Goal: Task Accomplishment & Management: Use online tool/utility

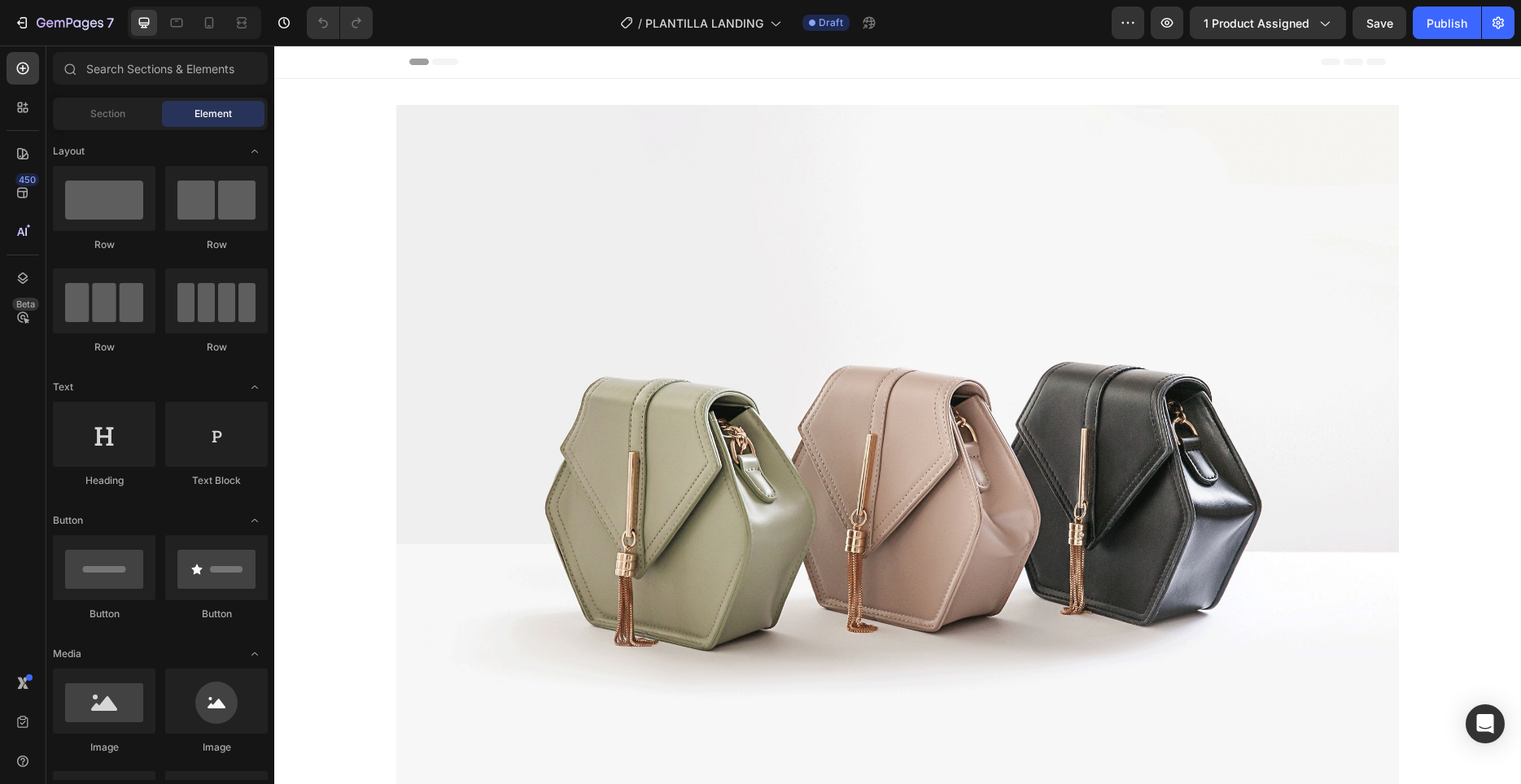
click at [1112, 25] on div "/ PLANTILLA LANDING Draft" at bounding box center [749, 23] width 726 height 33
click at [1124, 25] on icon "button" at bounding box center [1128, 23] width 16 height 16
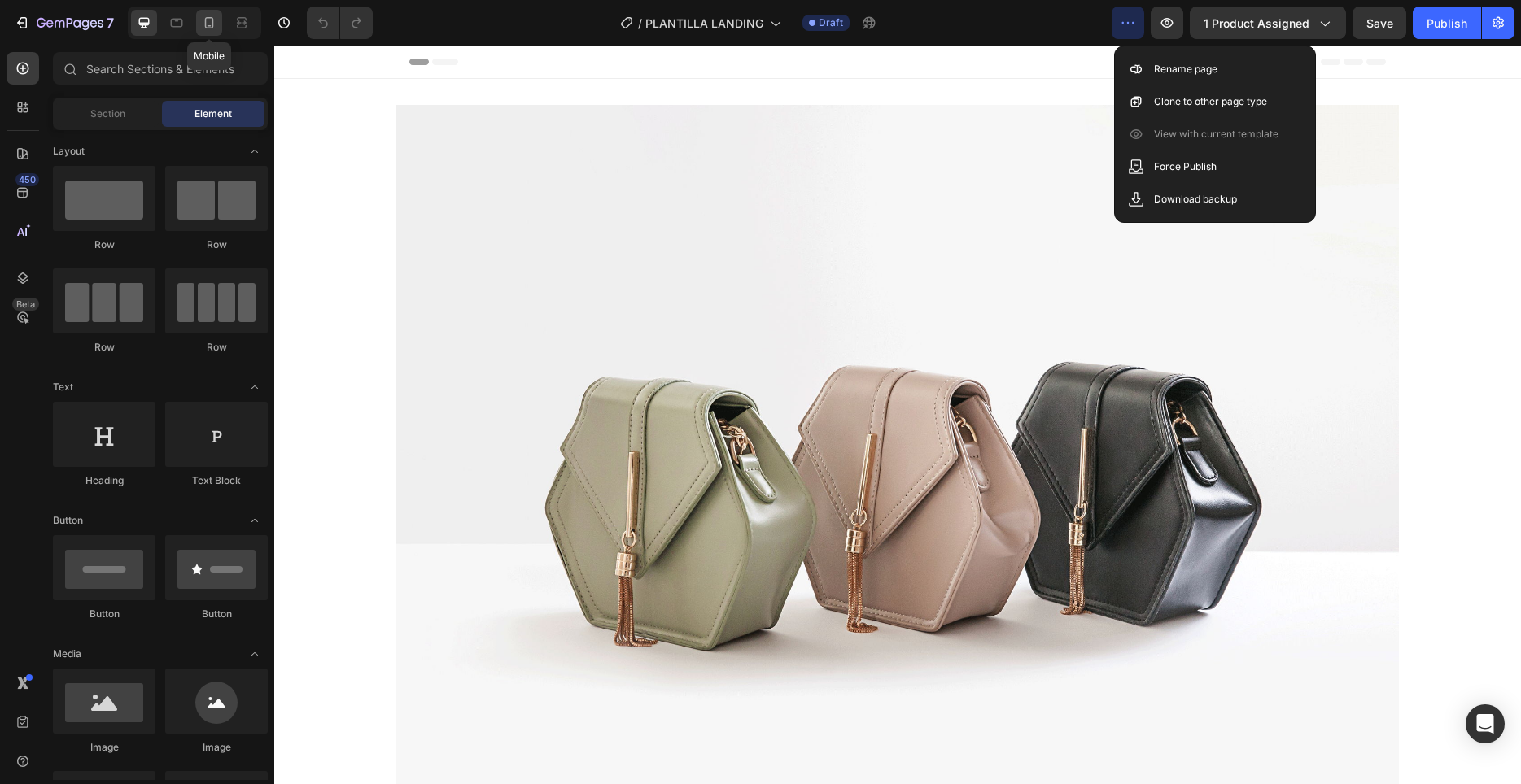
drag, startPoint x: 220, startPoint y: 33, endPoint x: 211, endPoint y: 30, distance: 9.5
click at [216, 32] on div at bounding box center [209, 23] width 26 height 26
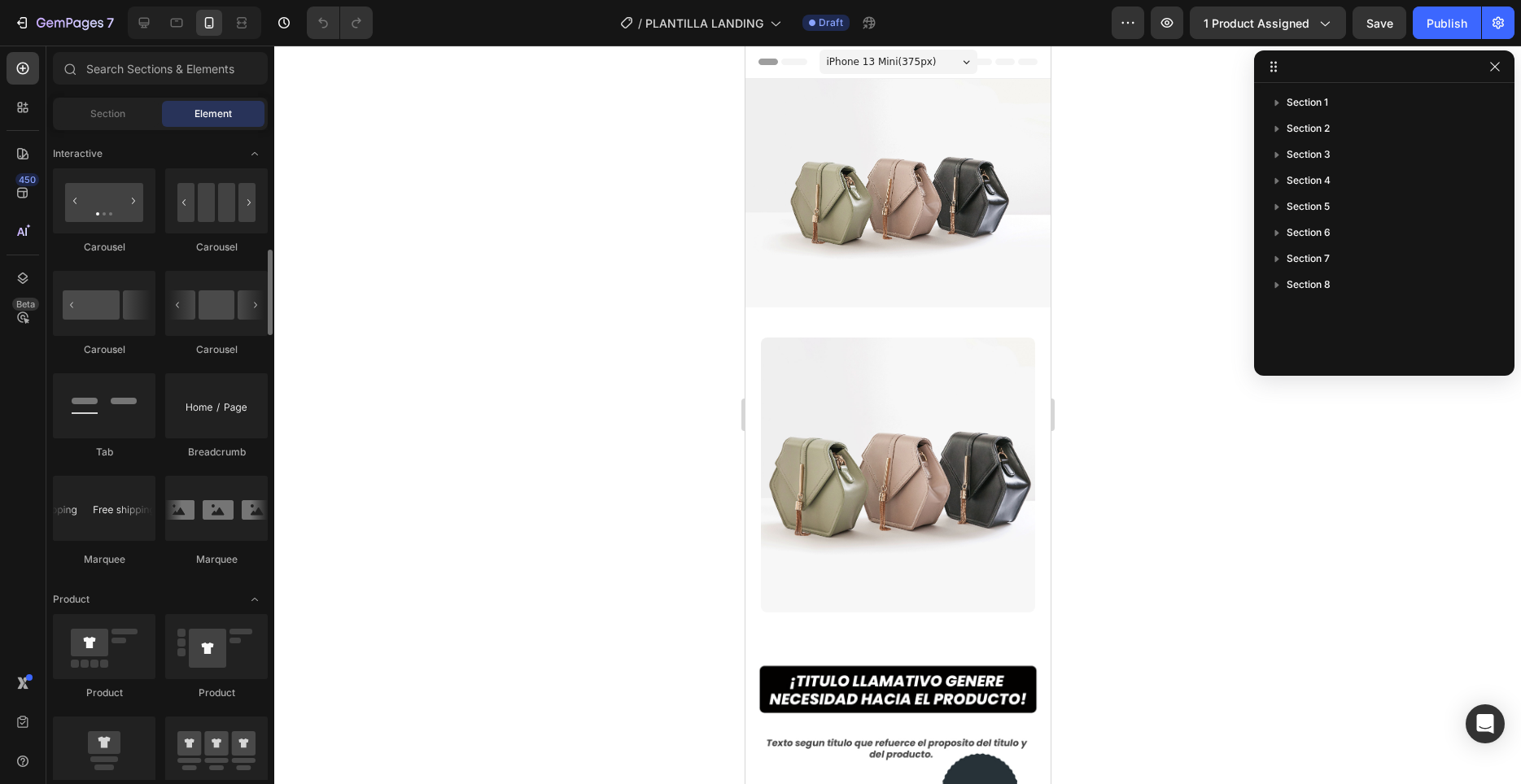
scroll to position [1539, 0]
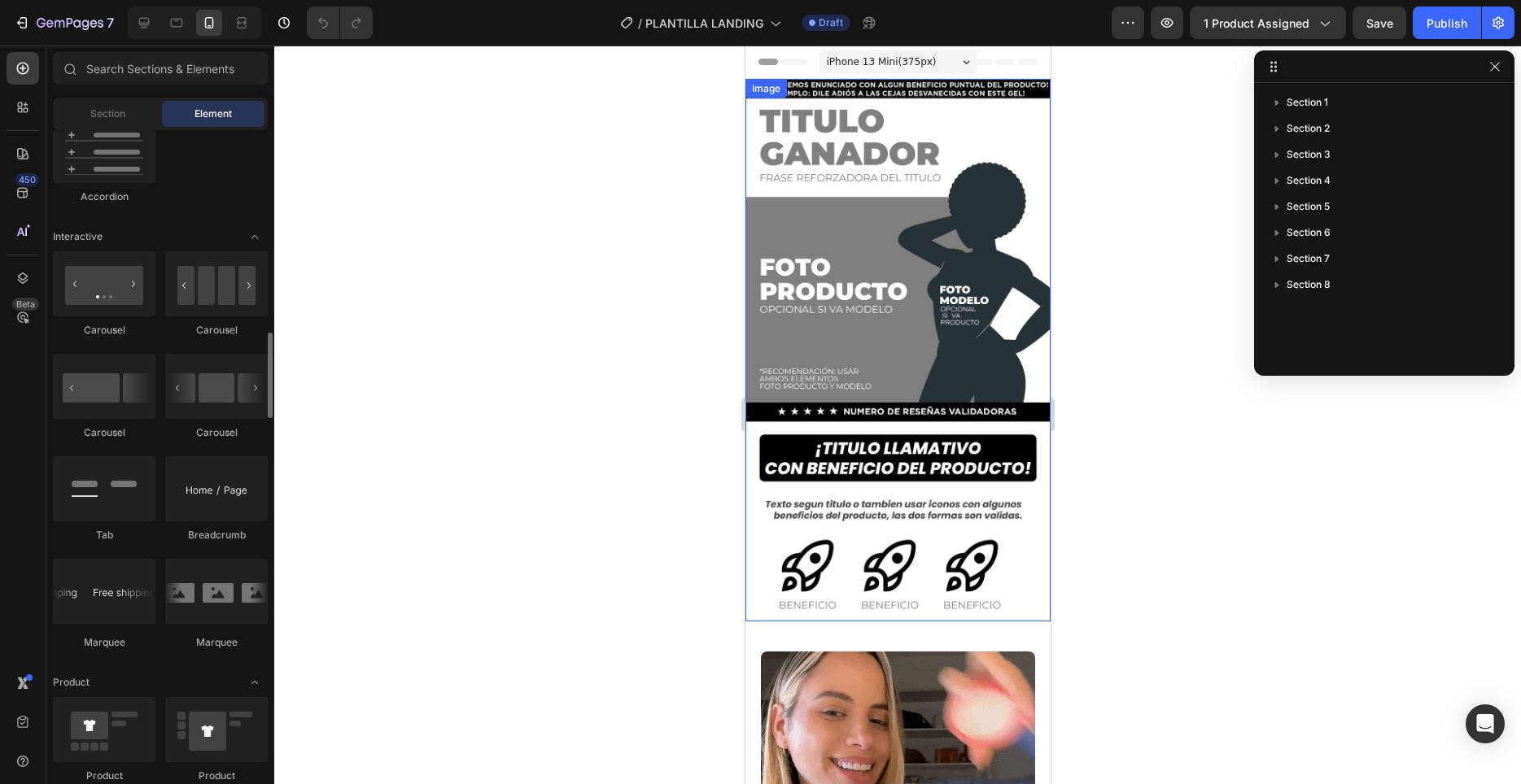
click at [913, 211] on img at bounding box center [897, 350] width 305 height 542
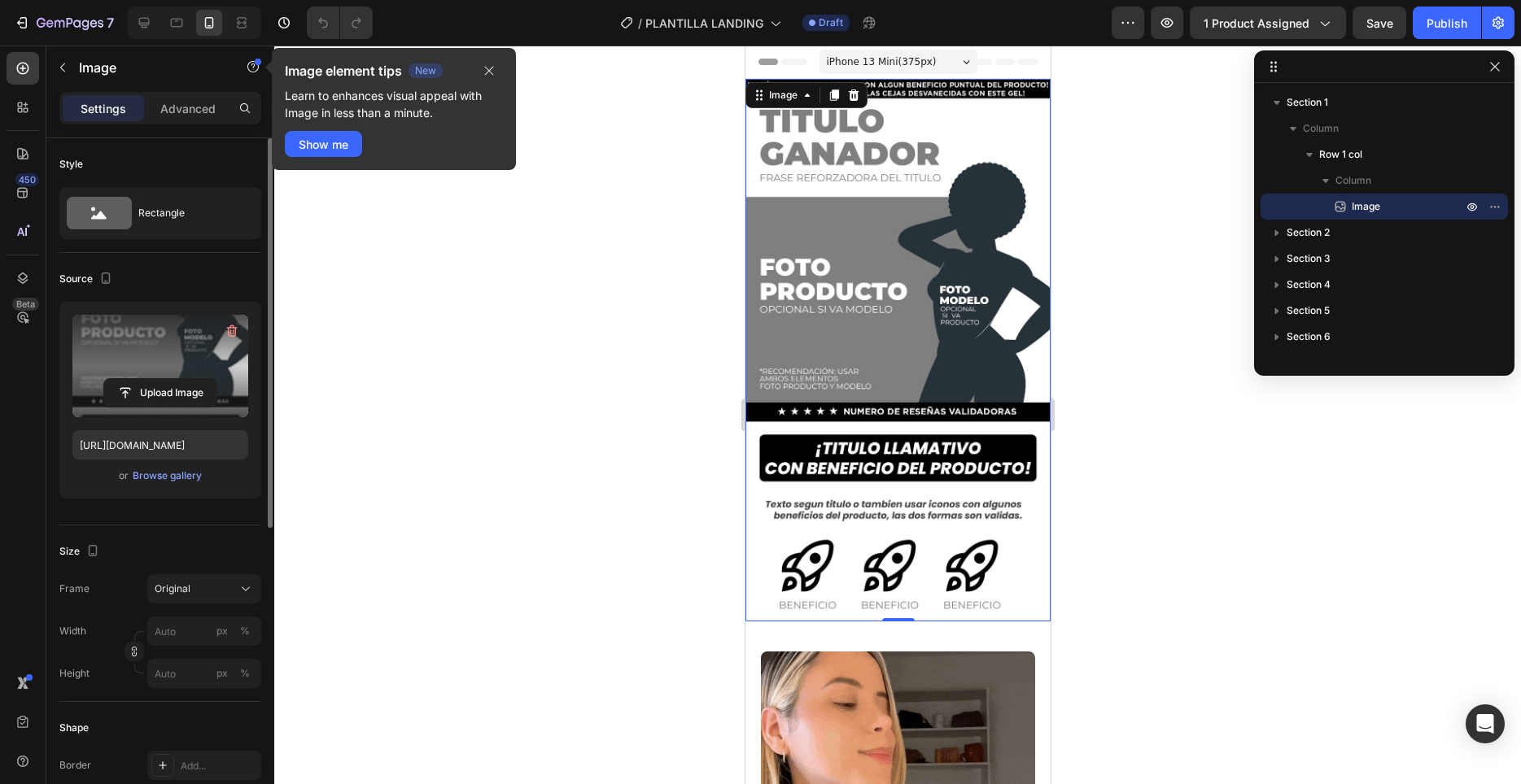
scroll to position [0, 0]
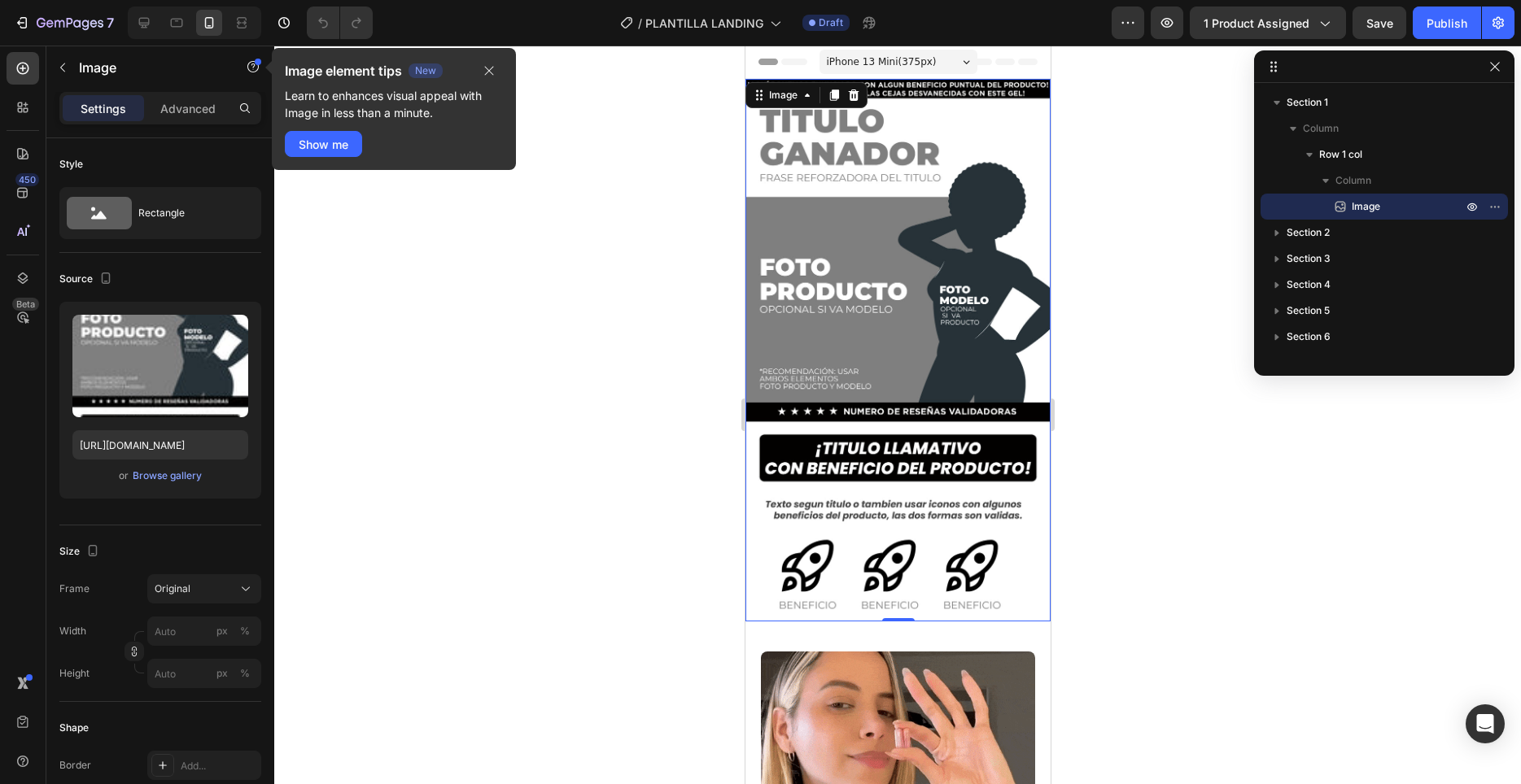
click at [895, 453] on img at bounding box center [897, 350] width 305 height 542
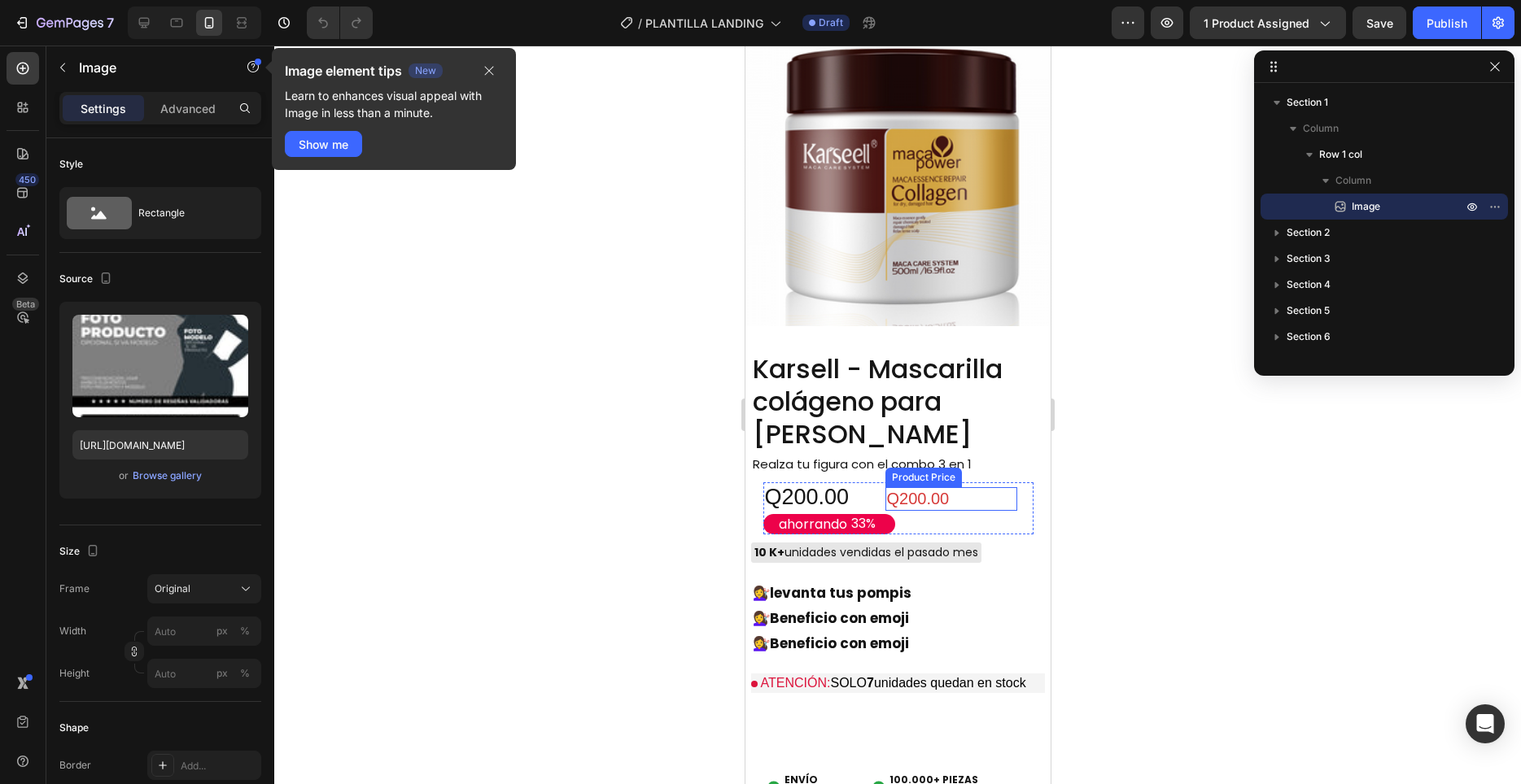
scroll to position [995, 0]
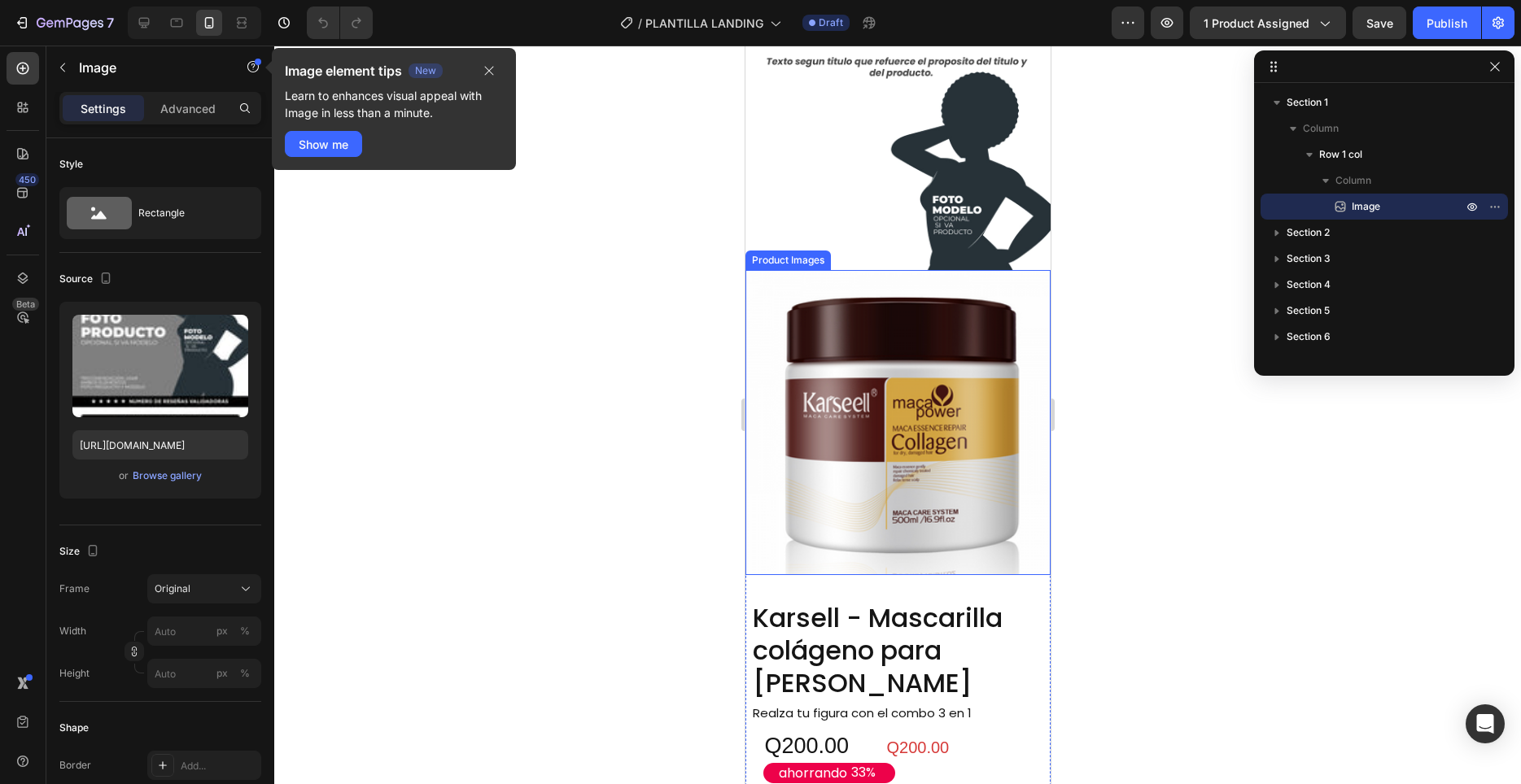
click at [921, 457] on img at bounding box center [897, 423] width 305 height 305
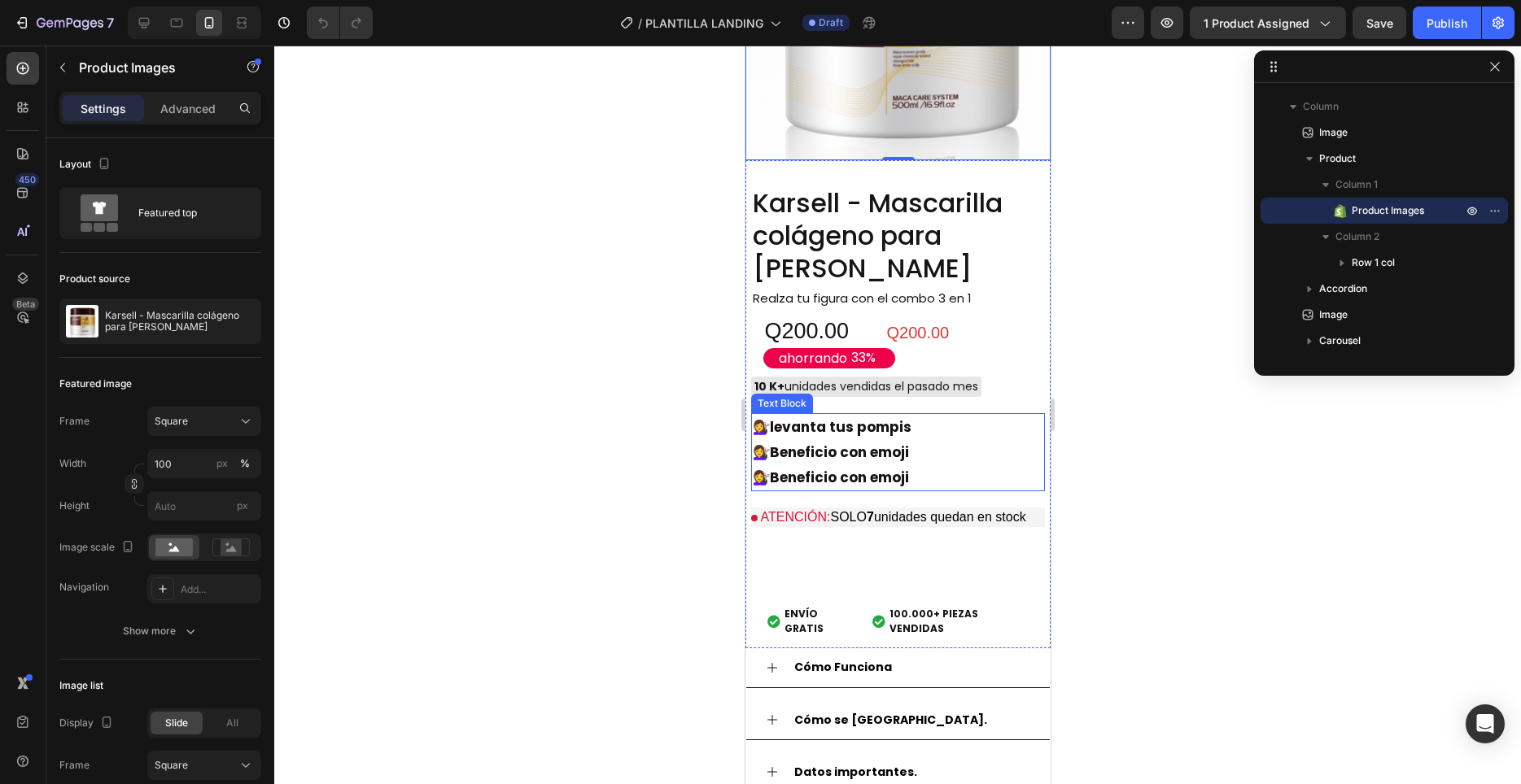
scroll to position [1742, 0]
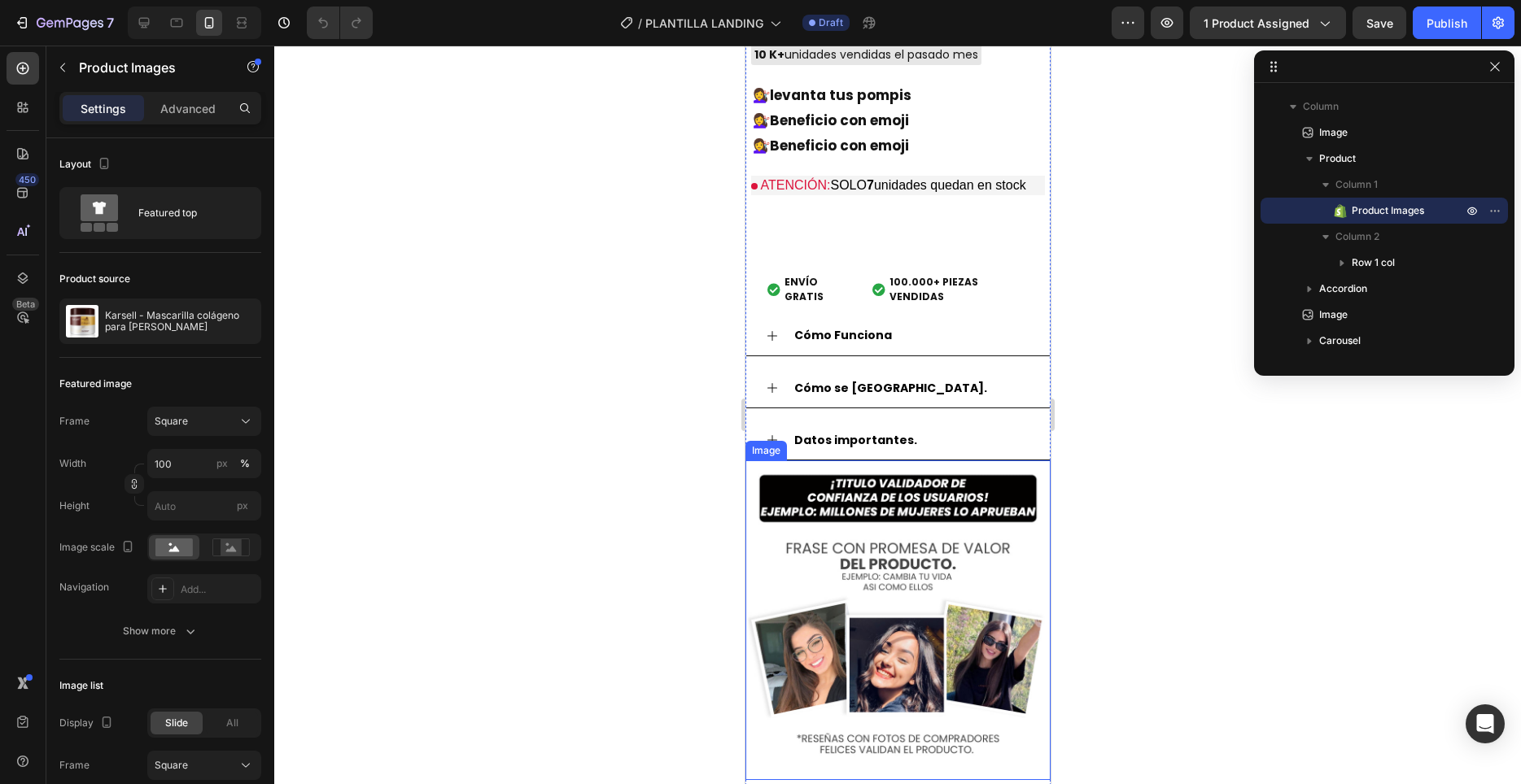
click at [922, 485] on img at bounding box center [897, 619] width 305 height 320
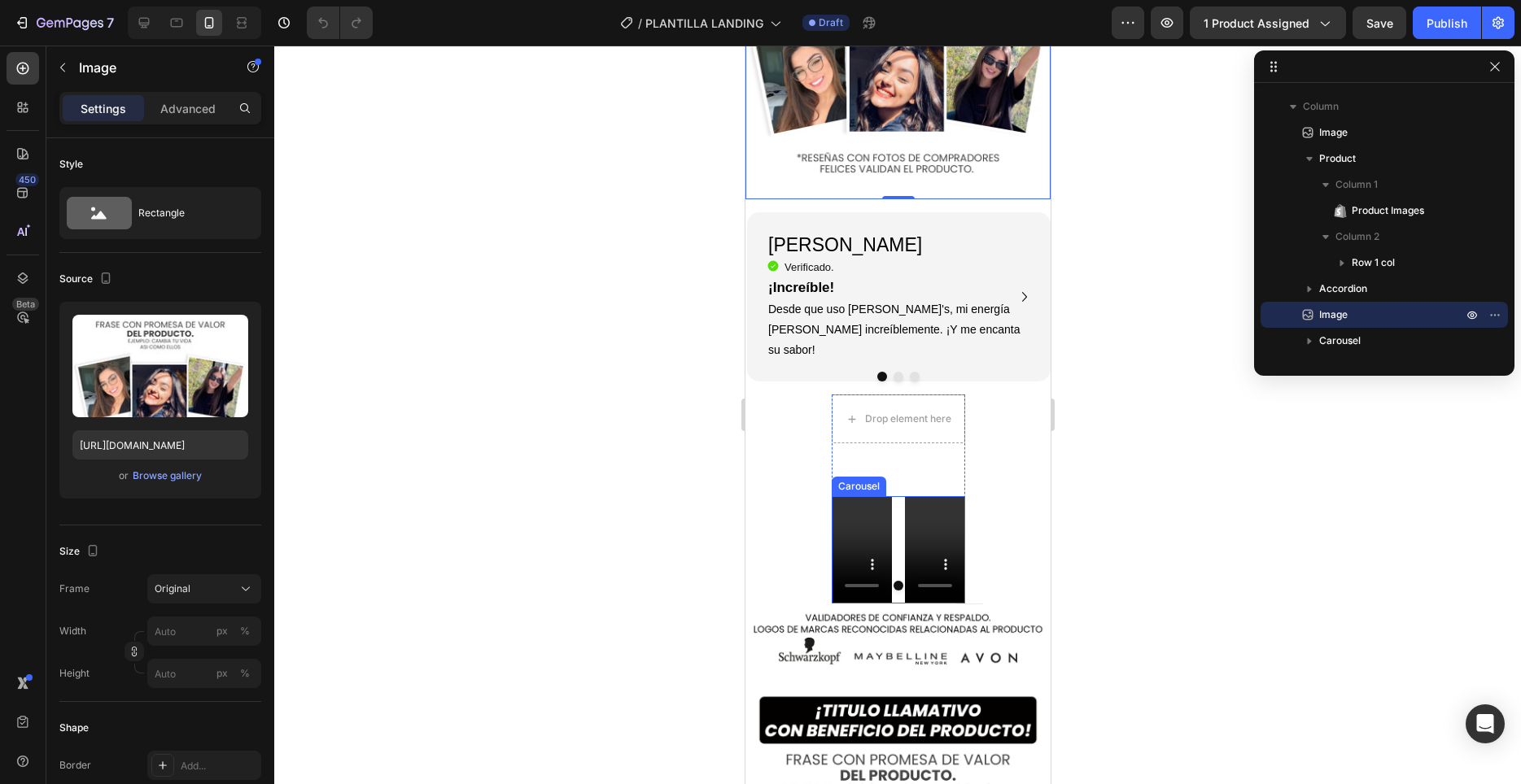
scroll to position [2738, 0]
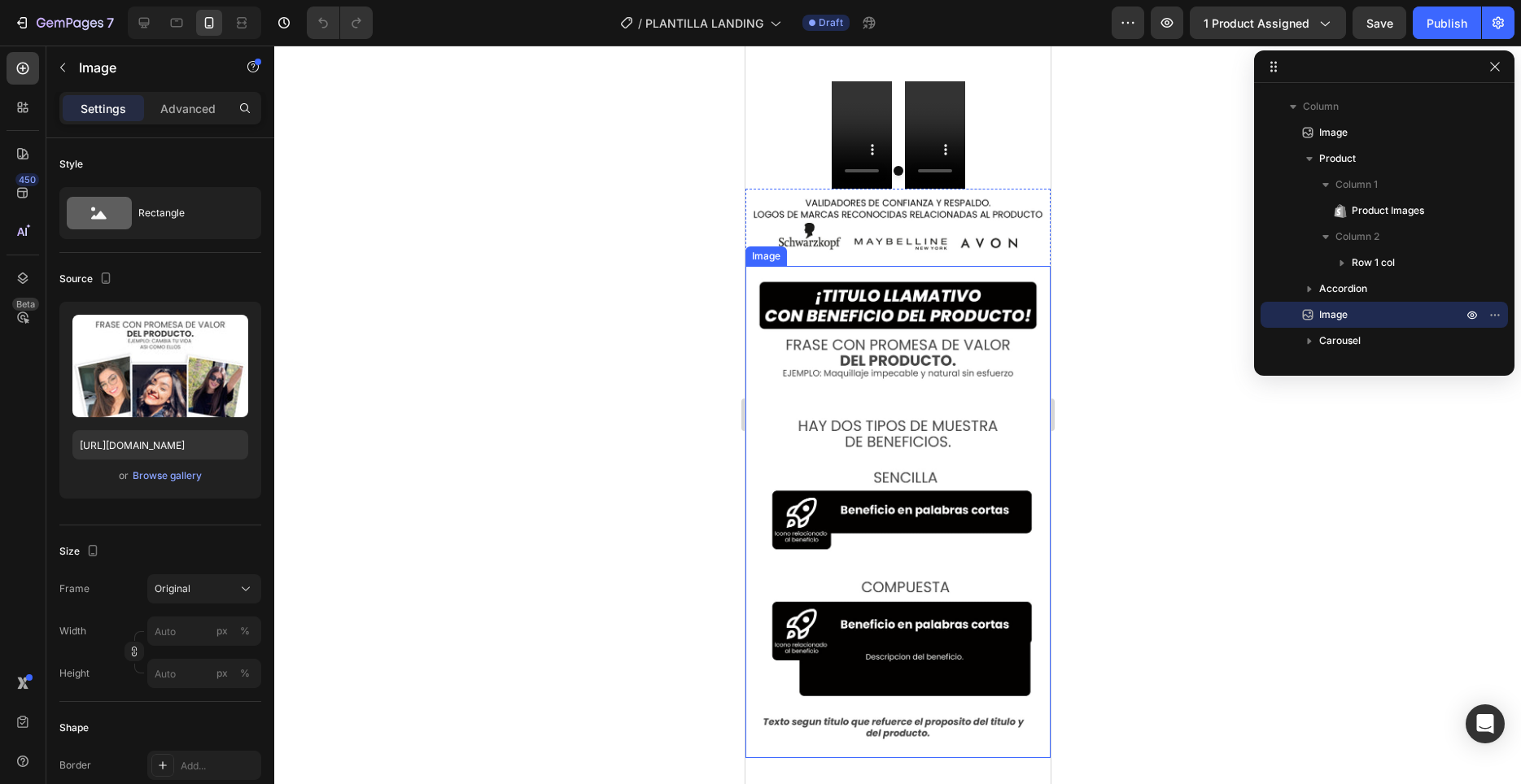
click at [923, 498] on img at bounding box center [897, 512] width 305 height 492
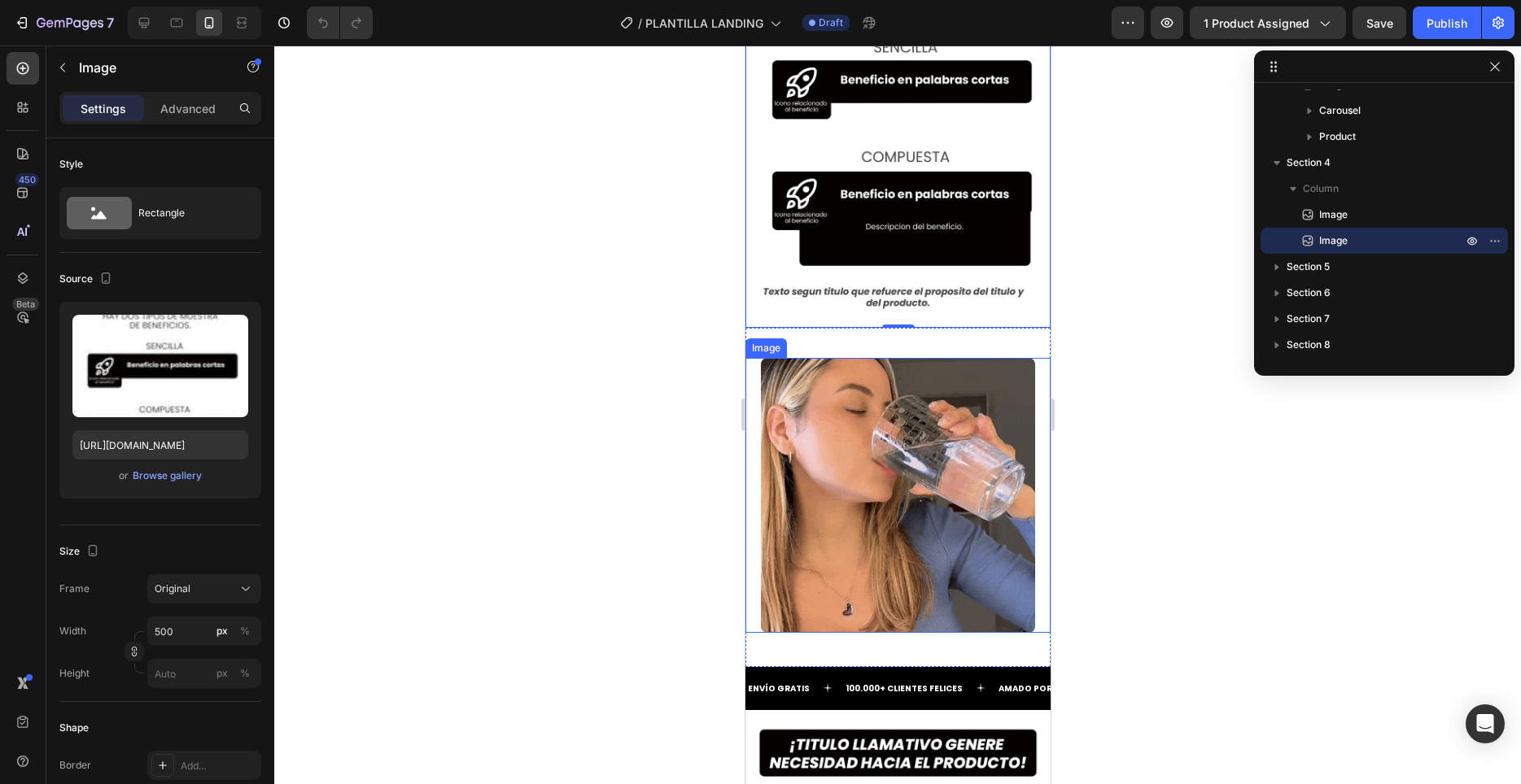
scroll to position [3484, 0]
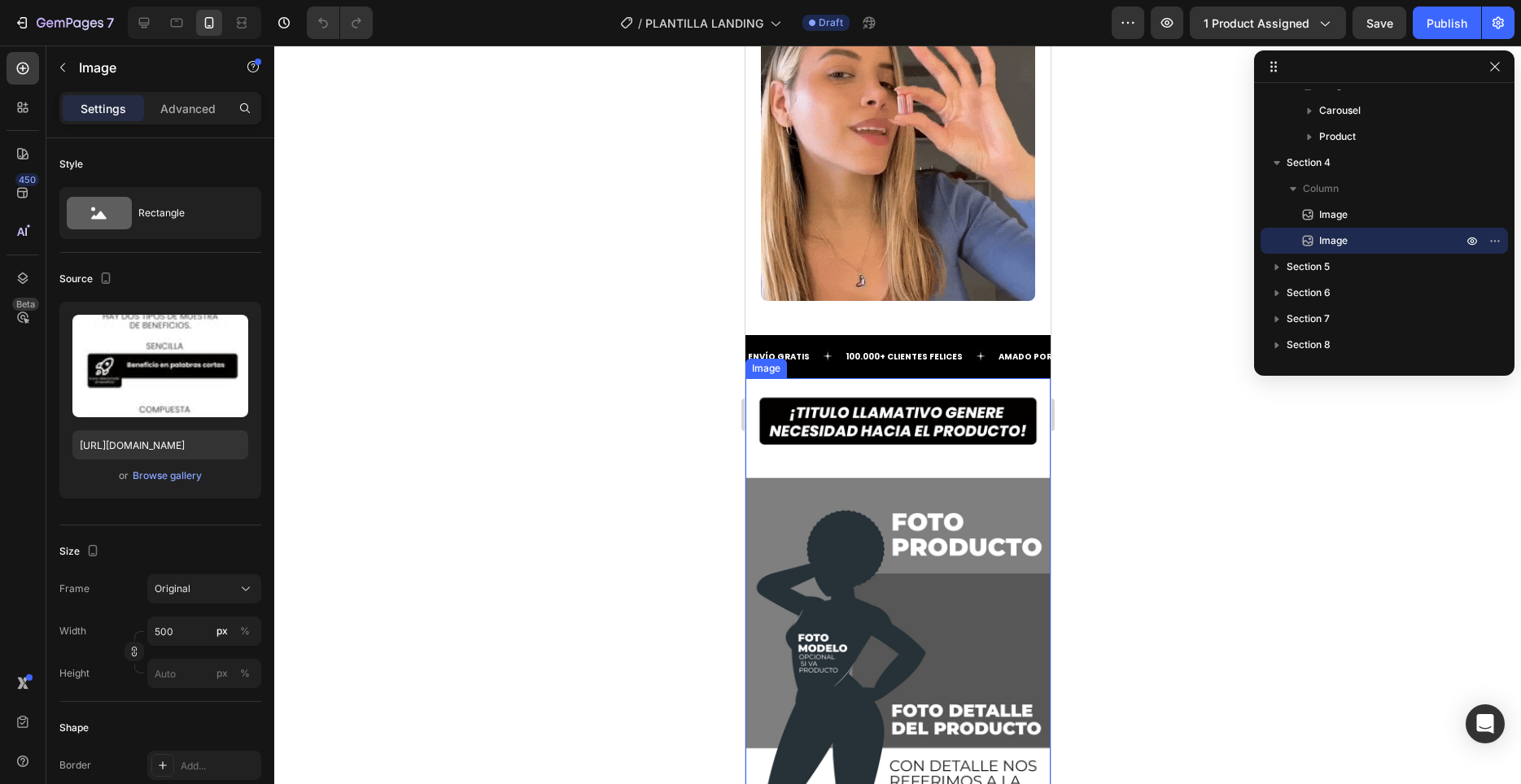
click at [959, 419] on img at bounding box center [897, 771] width 305 height 786
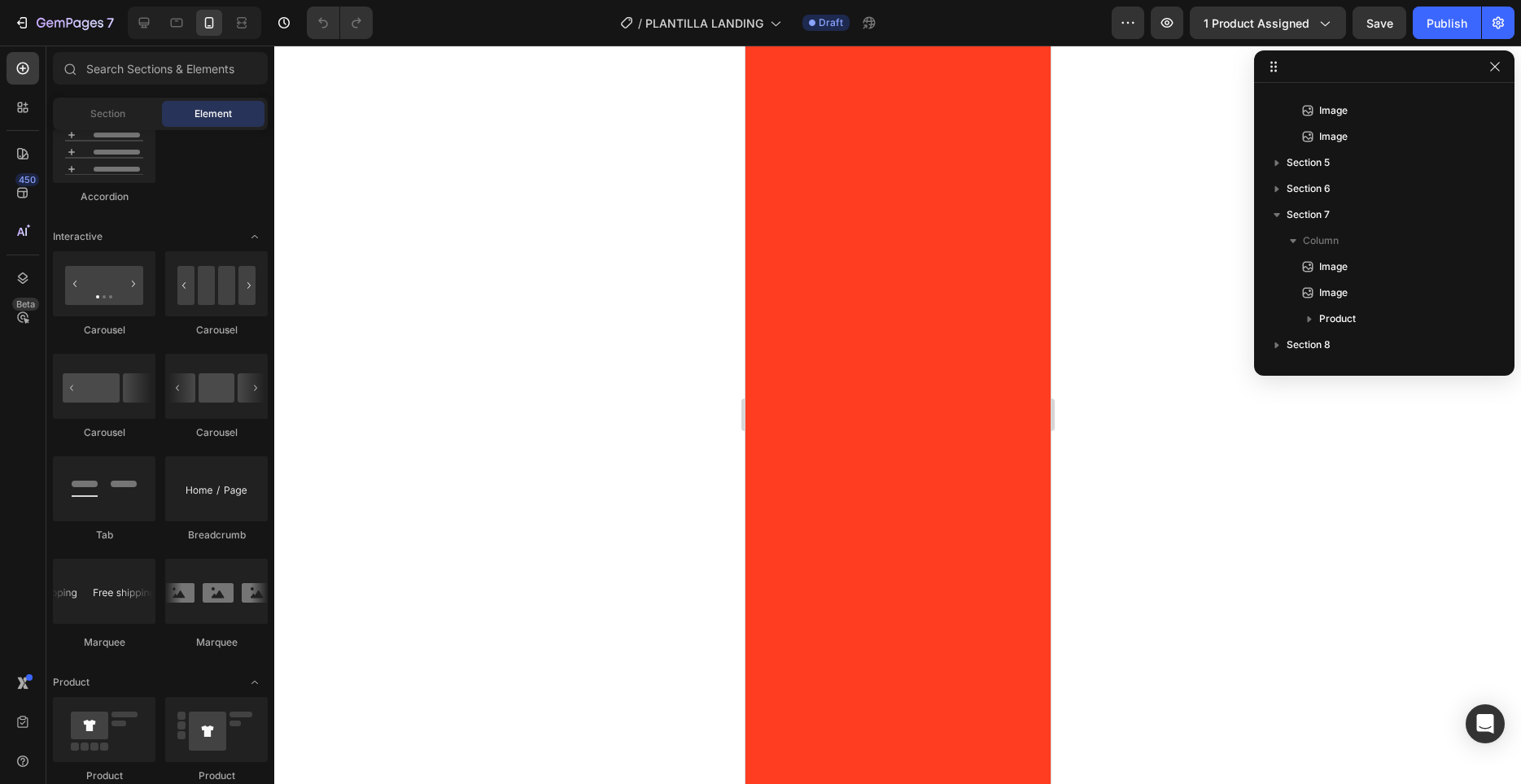
scroll to position [0, 0]
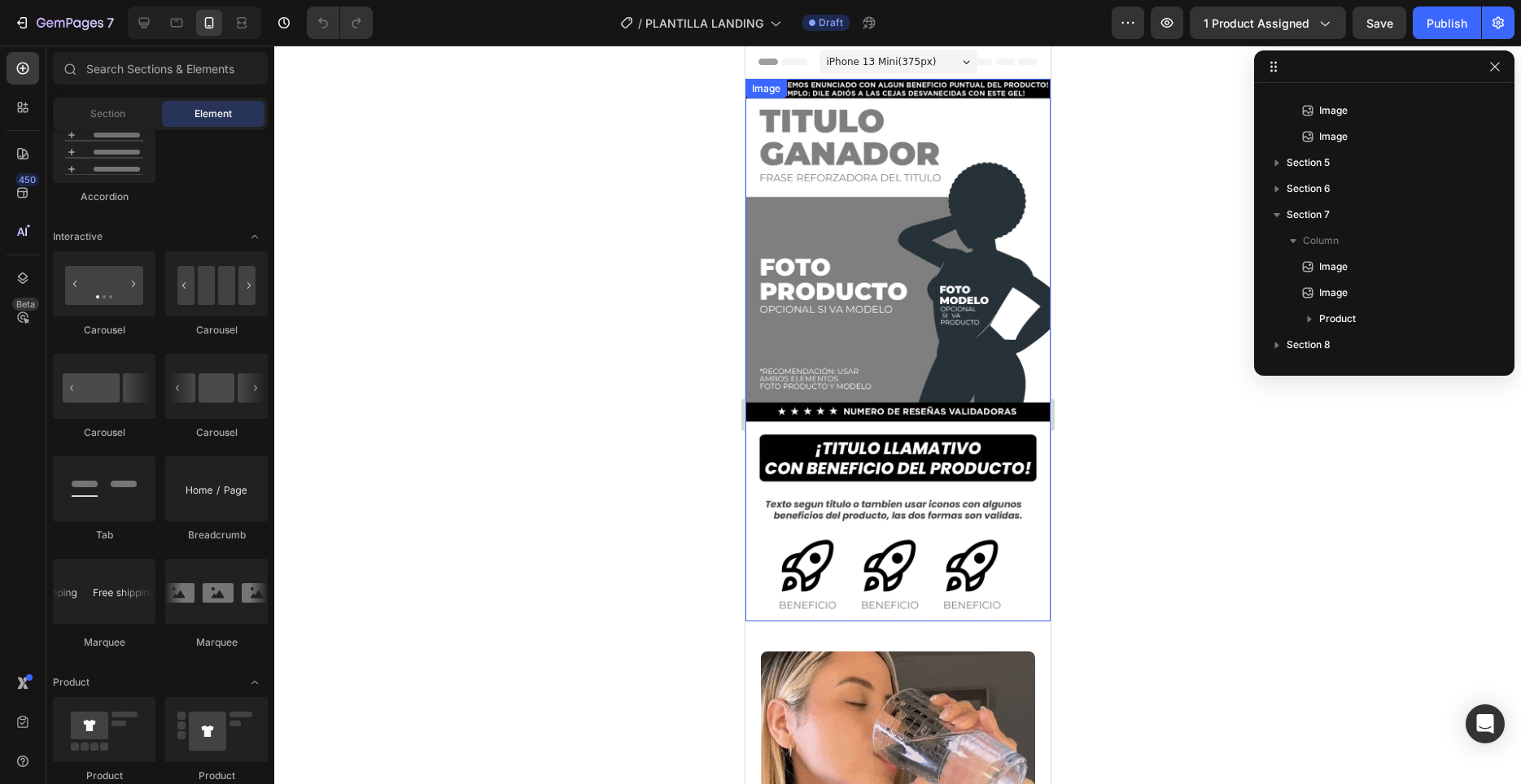
click at [901, 81] on img at bounding box center [897, 350] width 305 height 542
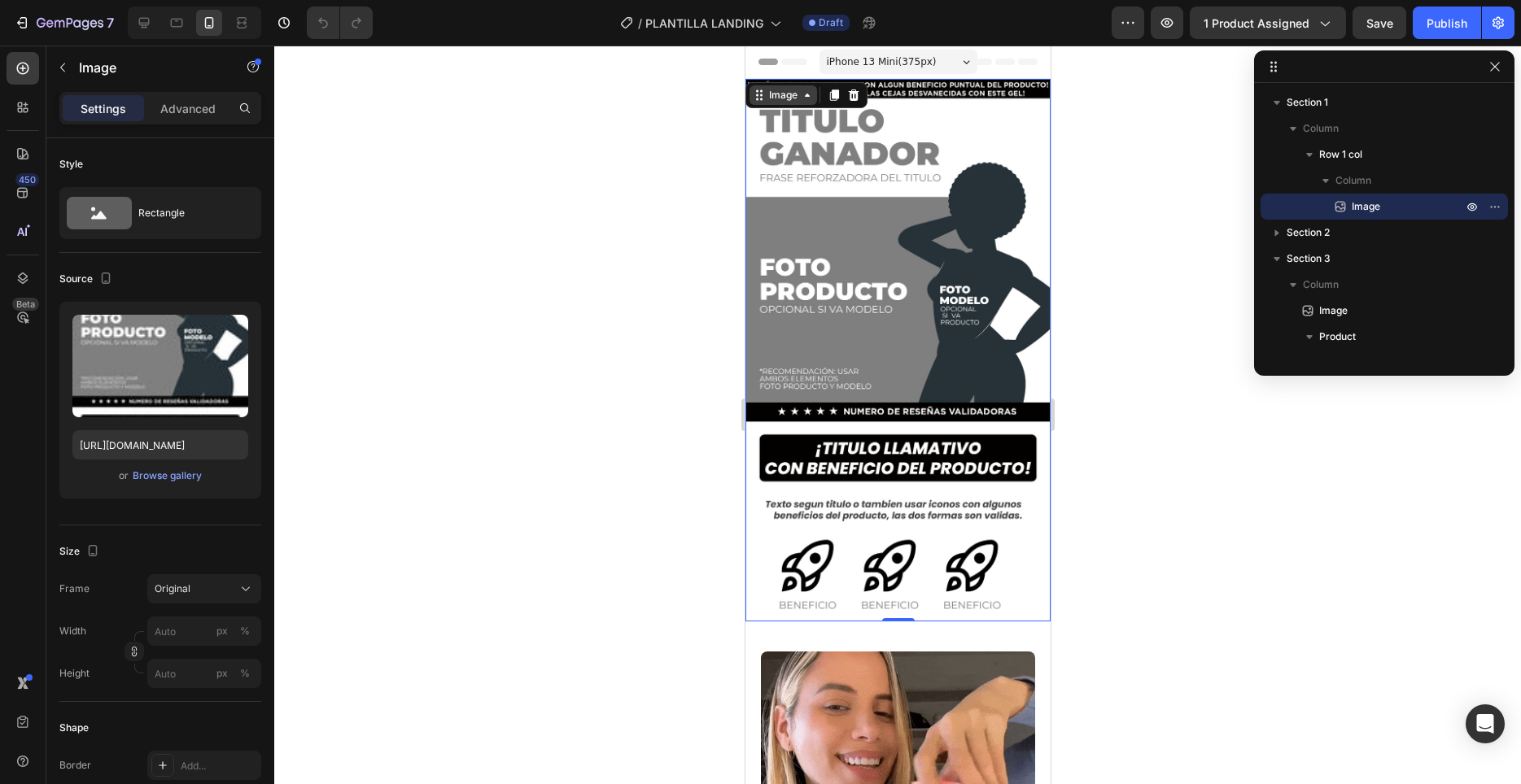
click at [805, 100] on icon at bounding box center [806, 94] width 13 height 13
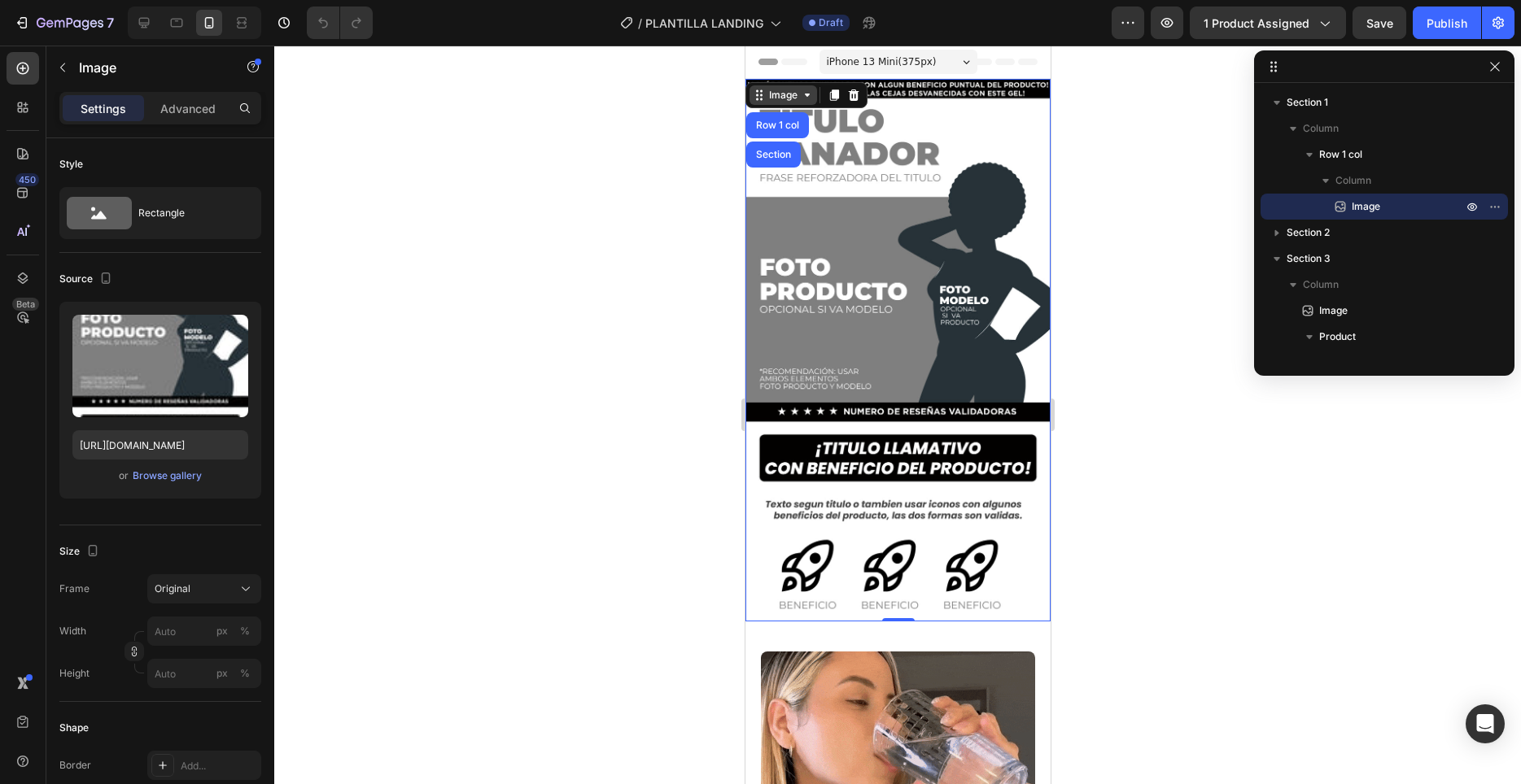
click at [805, 100] on icon at bounding box center [806, 94] width 13 height 13
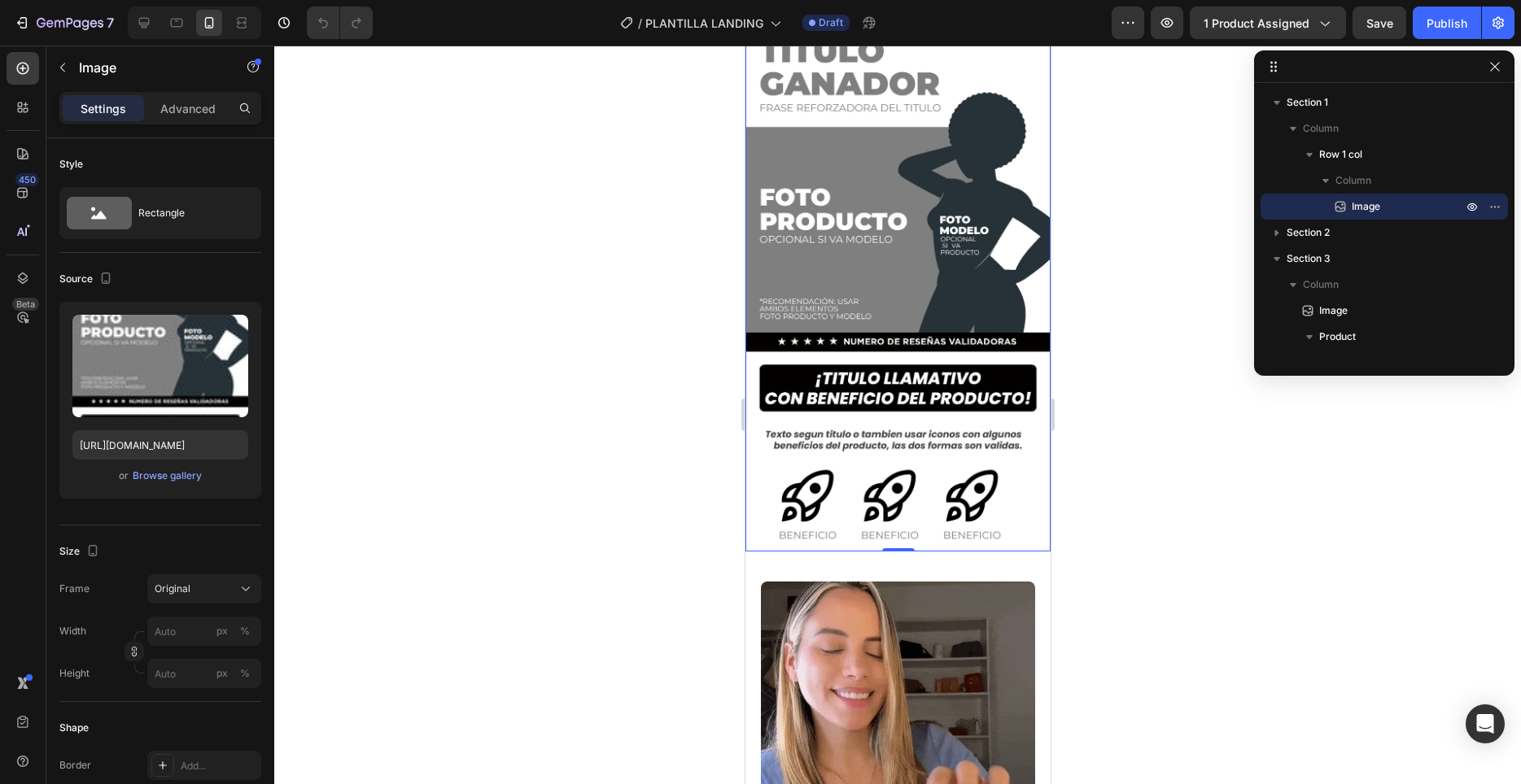
scroll to position [83, 0]
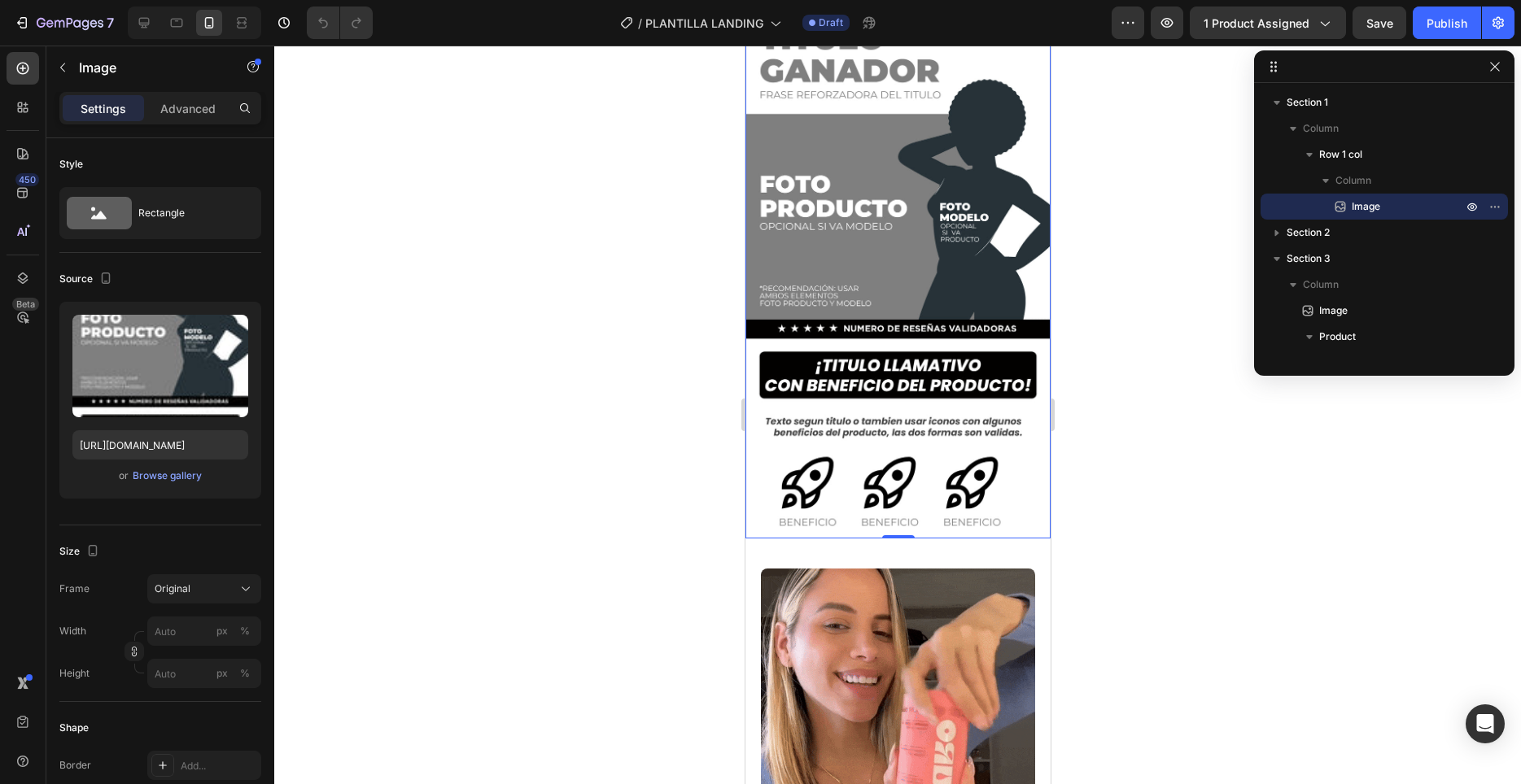
click at [848, 493] on img at bounding box center [897, 267] width 305 height 542
